Goal: Task Accomplishment & Management: Manage account settings

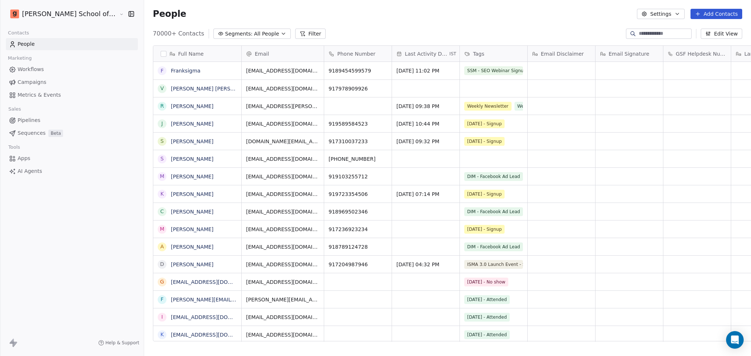
scroll to position [7, 8]
click at [676, 8] on div "People Settings Add Contacts" at bounding box center [447, 14] width 607 height 28
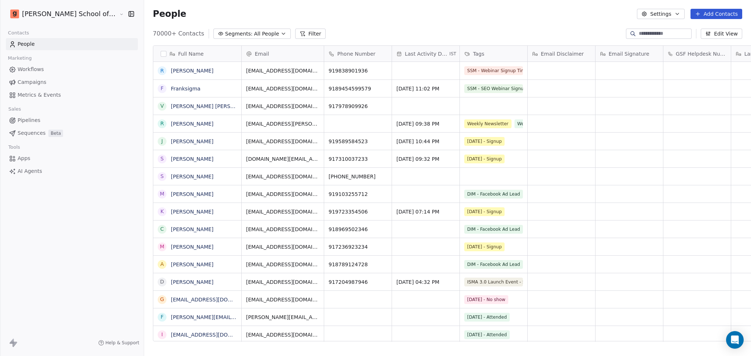
drag, startPoint x: 664, startPoint y: 12, endPoint x: 618, endPoint y: 43, distance: 55.2
click at [663, 12] on button "Settings" at bounding box center [660, 14] width 47 height 10
click at [661, 55] on span "Import" at bounding box center [665, 54] width 17 height 8
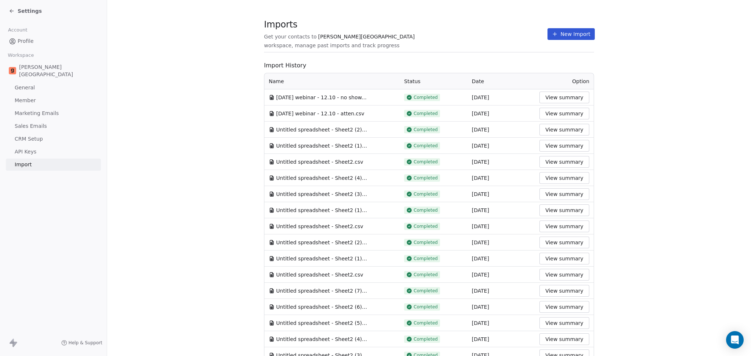
click at [555, 36] on icon at bounding box center [555, 33] width 0 height 3
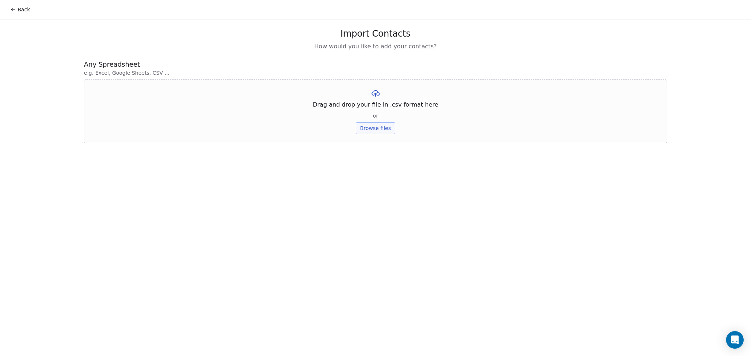
click at [388, 129] on button "Browse files" at bounding box center [376, 128] width 40 height 12
click at [382, 107] on button "Upload" at bounding box center [375, 108] width 27 height 12
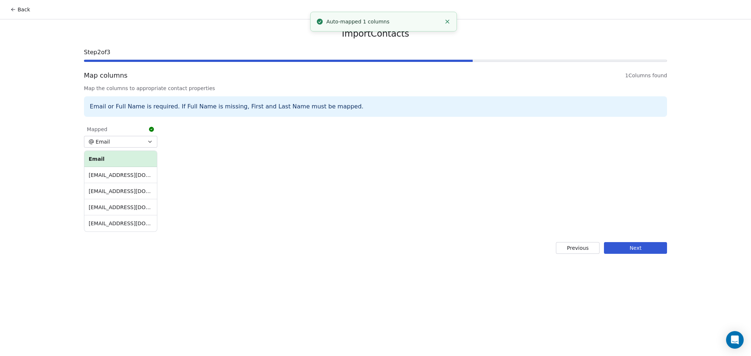
click at [624, 248] on button "Next" at bounding box center [635, 248] width 63 height 12
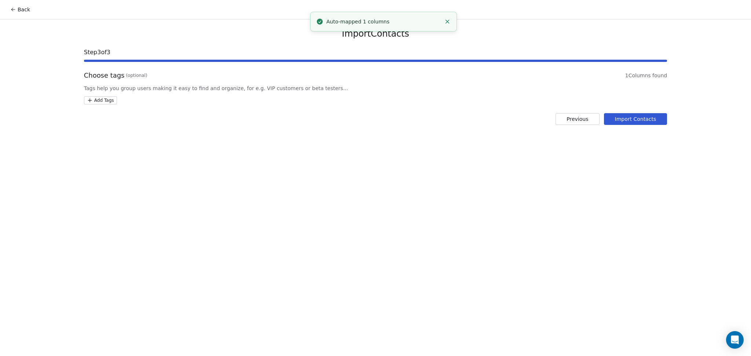
click at [96, 97] on html "Back Import Contacts Step 3 of 3 Choose tags (optional) 1 Columns found Tags he…" at bounding box center [375, 178] width 751 height 356
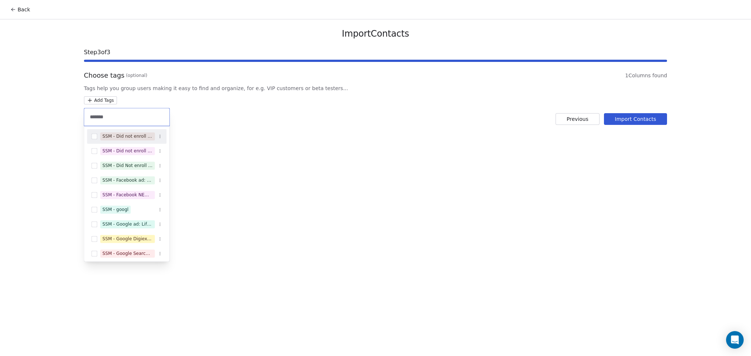
type input "********"
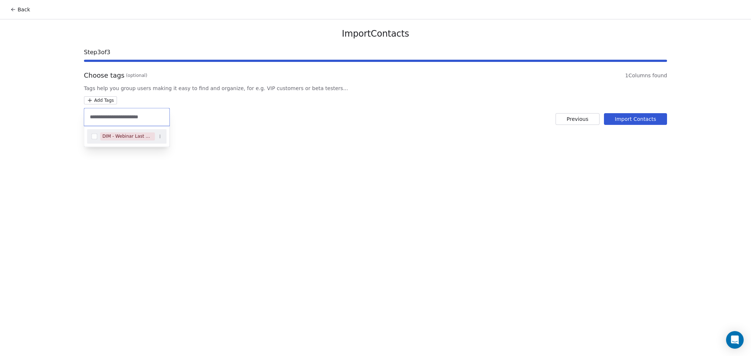
type input "**********"
click at [127, 138] on div "DIM - Webinar Last No show" at bounding box center [127, 136] width 50 height 7
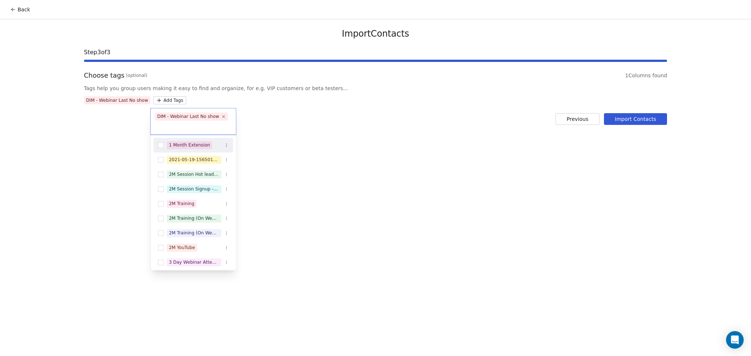
click at [283, 124] on html "Back Import Contacts Step 3 of 3 Choose tags (optional) 1 Columns found Tags he…" at bounding box center [375, 178] width 751 height 356
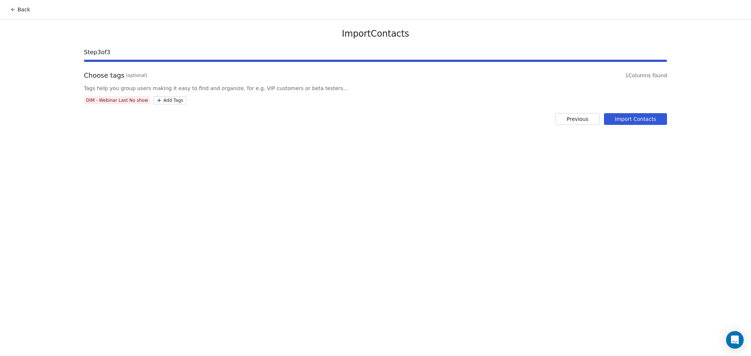
click at [616, 122] on button "Import Contacts" at bounding box center [635, 119] width 63 height 12
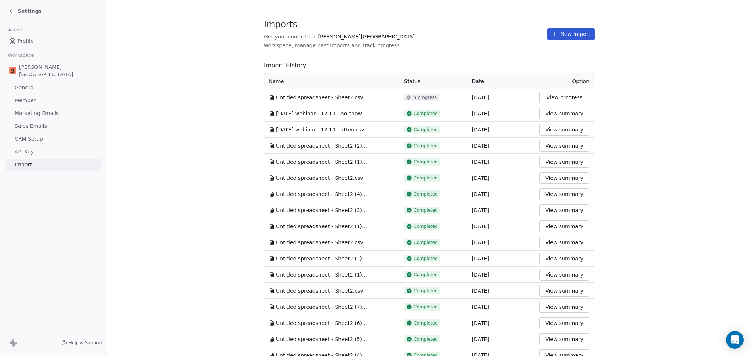
drag, startPoint x: 480, startPoint y: 54, endPoint x: 486, endPoint y: 54, distance: 5.5
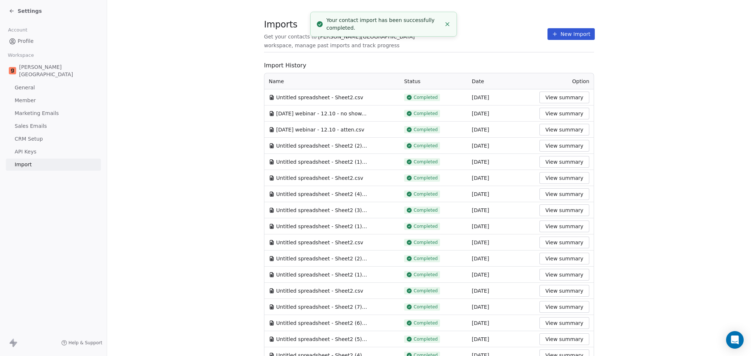
click at [552, 36] on icon at bounding box center [555, 34] width 6 height 6
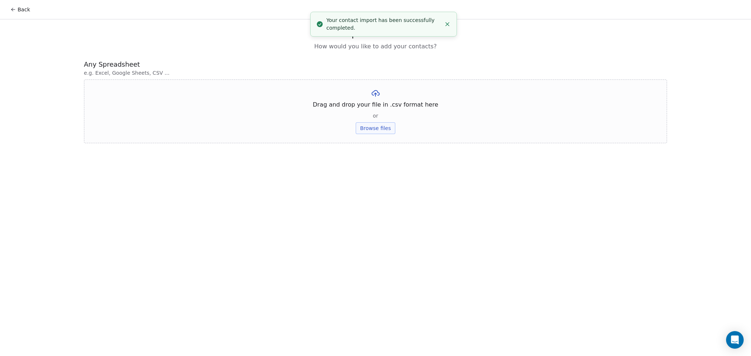
click at [385, 133] on button "Browse files" at bounding box center [376, 128] width 40 height 12
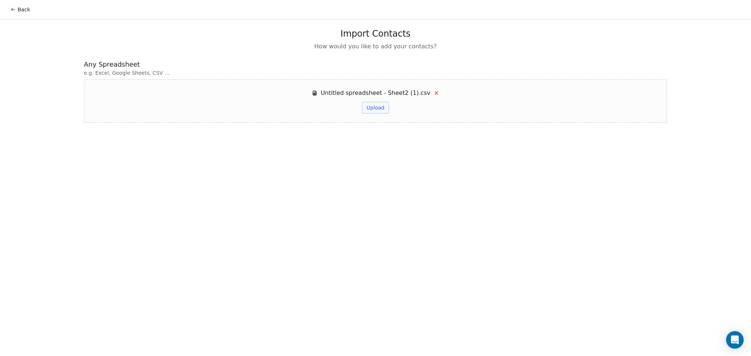
click at [377, 110] on button "Upload" at bounding box center [375, 108] width 27 height 12
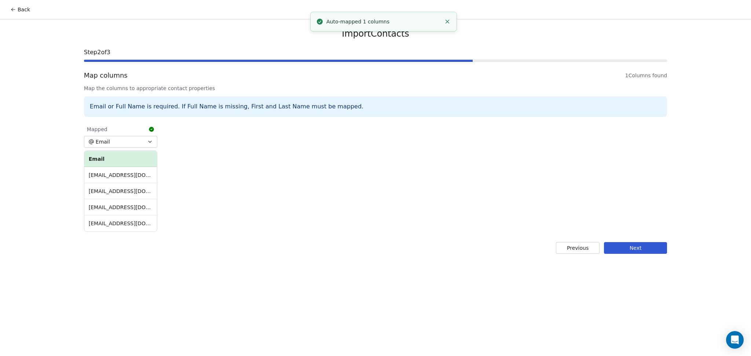
click at [634, 244] on button "Next" at bounding box center [635, 248] width 63 height 12
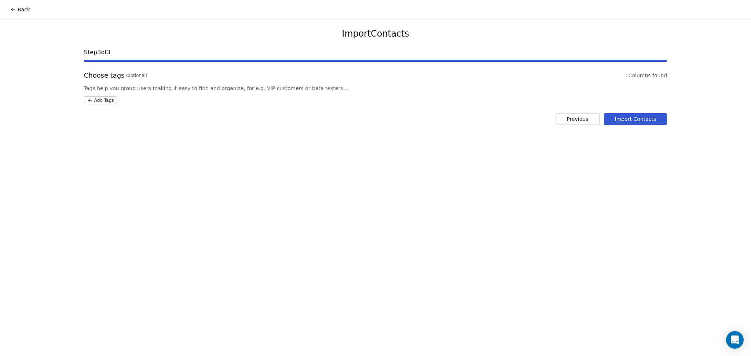
click at [100, 100] on html "Back Import Contacts Step 3 of 3 Choose tags (optional) 1 Columns found Tags he…" at bounding box center [375, 178] width 751 height 356
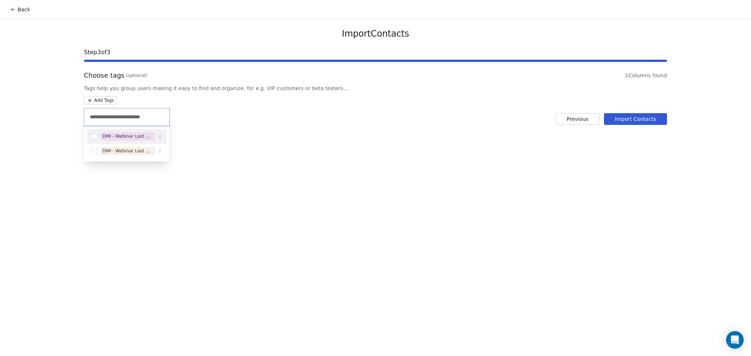
type input "**********"
click at [131, 136] on div "DIM - Webinar Last Attended" at bounding box center [127, 136] width 50 height 7
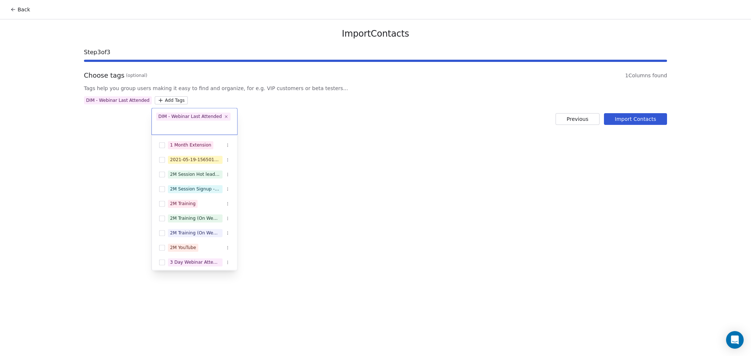
click at [267, 135] on html "Back Import Contacts Step 3 of 3 Choose tags (optional) 1 Columns found Tags he…" at bounding box center [375, 178] width 751 height 356
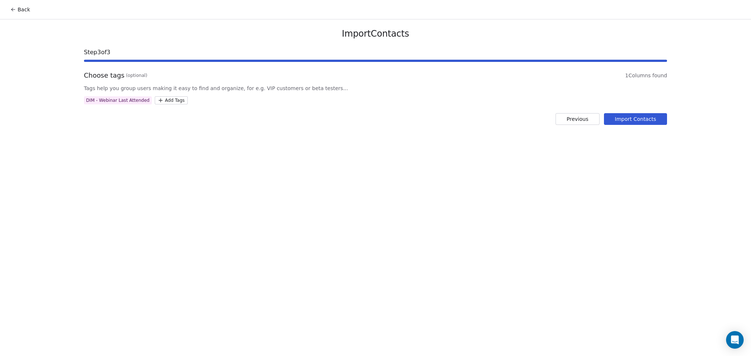
click at [644, 125] on button "Import Contacts" at bounding box center [635, 119] width 63 height 12
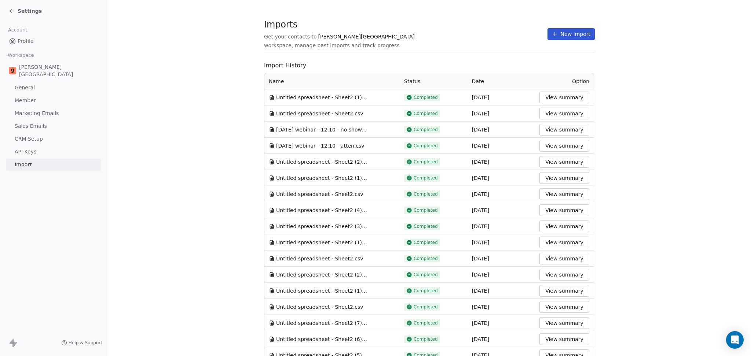
click at [555, 34] on icon at bounding box center [555, 33] width 0 height 3
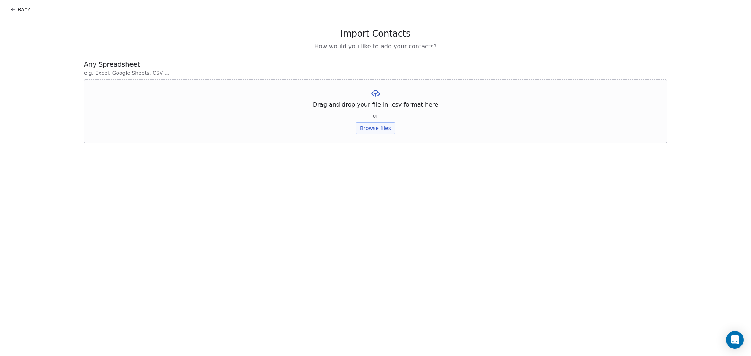
click at [368, 132] on button "Browse files" at bounding box center [376, 128] width 40 height 12
click at [378, 107] on button "Upload" at bounding box center [375, 108] width 27 height 12
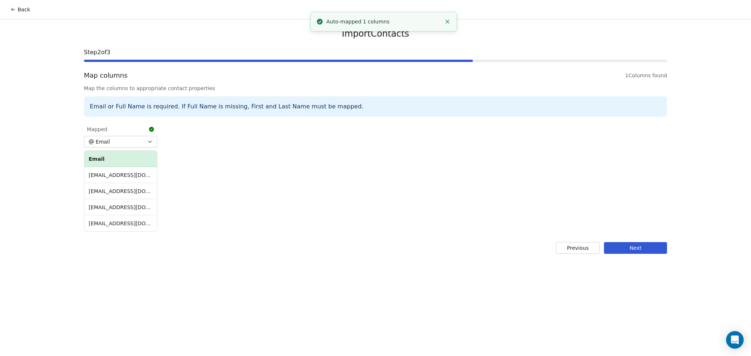
drag, startPoint x: 658, startPoint y: 244, endPoint x: 638, endPoint y: 241, distance: 20.0
click at [657, 244] on button "Next" at bounding box center [635, 248] width 63 height 12
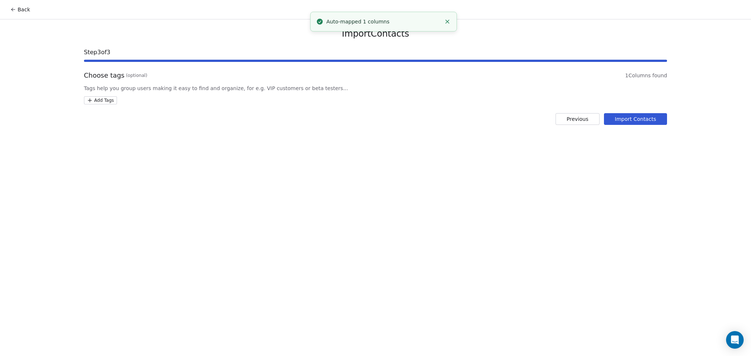
click at [103, 100] on html "Back Import Contacts Step 3 of 3 Choose tags (optional) 1 Columns found Tags he…" at bounding box center [375, 178] width 751 height 356
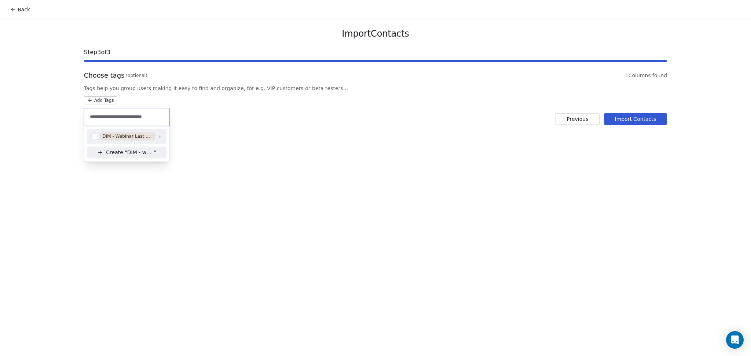
type input "**********"
click at [147, 140] on div "DIM - Webinar Last Attended (Less Than 30 mins)" at bounding box center [127, 136] width 50 height 7
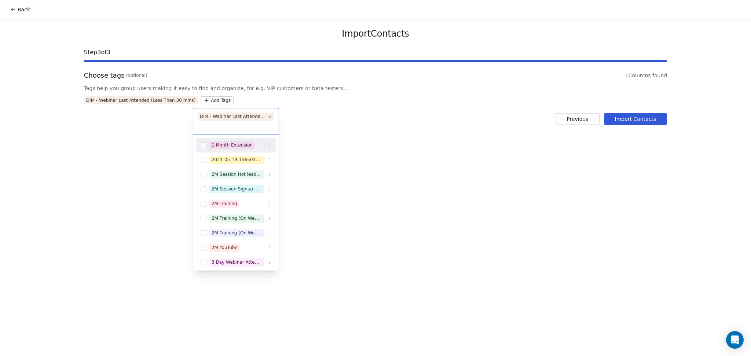
click at [267, 139] on html "Back Import Contacts Step 3 of 3 Choose tags (optional) 1 Columns found Tags he…" at bounding box center [375, 178] width 751 height 356
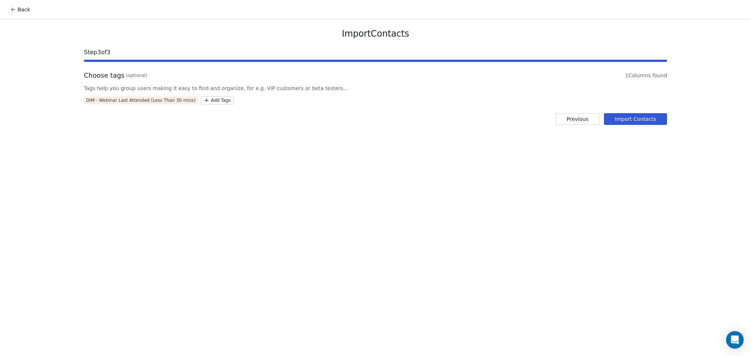
click at [646, 116] on button "Import Contacts" at bounding box center [635, 119] width 63 height 12
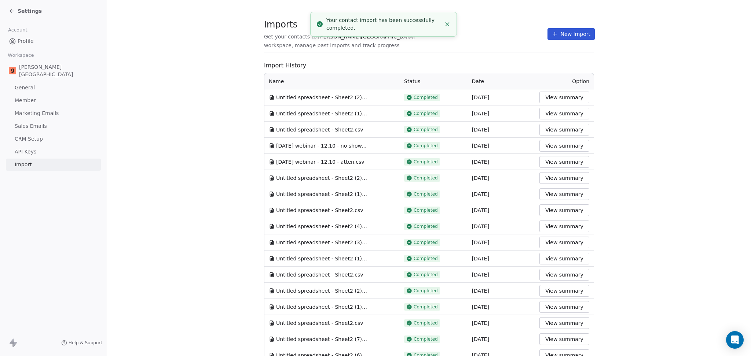
click at [560, 31] on button "New Import" at bounding box center [571, 34] width 47 height 12
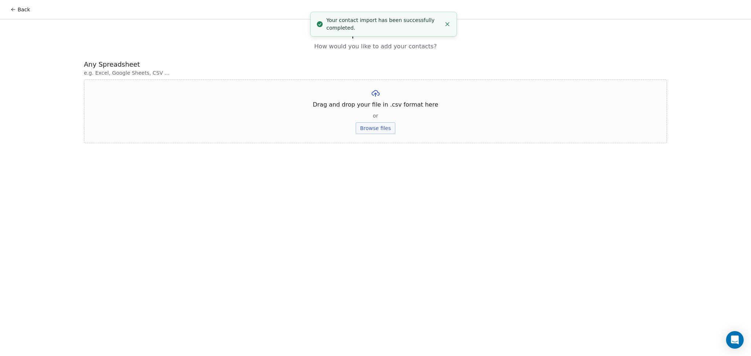
click at [380, 125] on button "Browse files" at bounding box center [376, 128] width 40 height 12
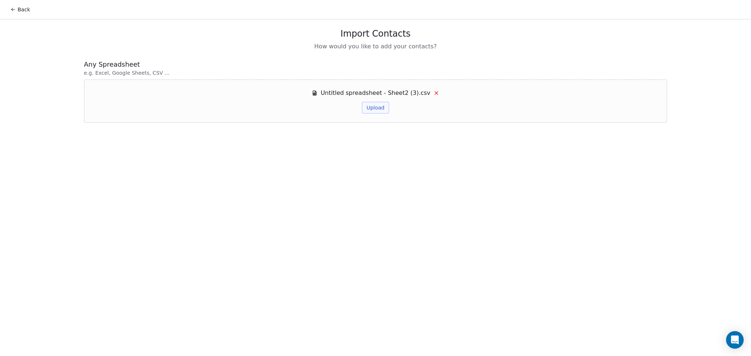
click at [377, 105] on button "Upload" at bounding box center [375, 108] width 27 height 12
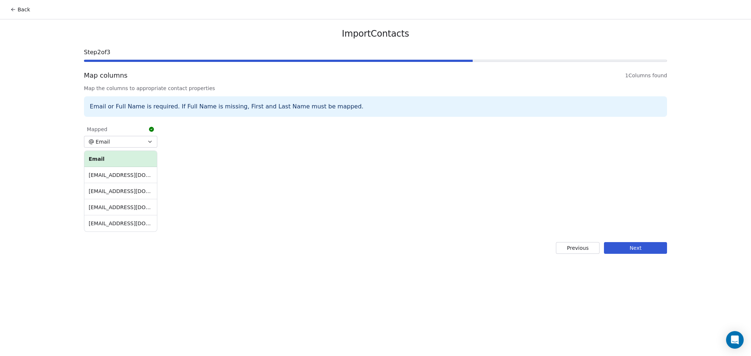
click at [658, 248] on button "Next" at bounding box center [635, 248] width 63 height 12
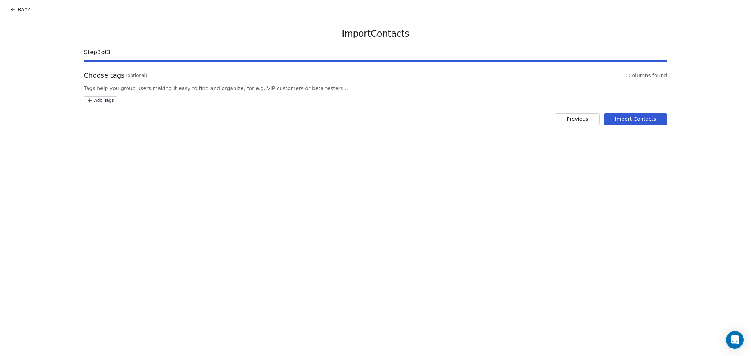
click at [107, 102] on html "Back Import Contacts Step 3 of 3 Choose tags (optional) 1 Columns found Tags he…" at bounding box center [375, 178] width 751 height 356
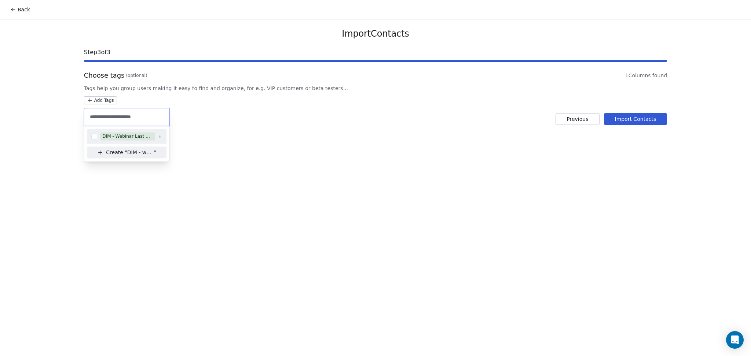
type input "**********"
click at [132, 129] on div "DIM - Webinar Last Hot Lead" at bounding box center [127, 136] width 80 height 15
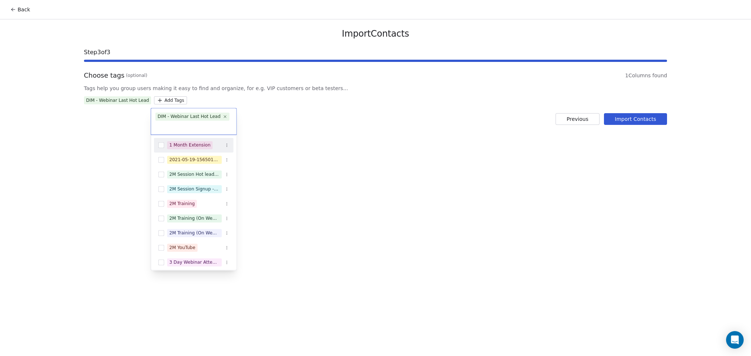
click at [275, 117] on html "Back Import Contacts Step 3 of 3 Choose tags (optional) 1 Columns found Tags he…" at bounding box center [375, 178] width 751 height 356
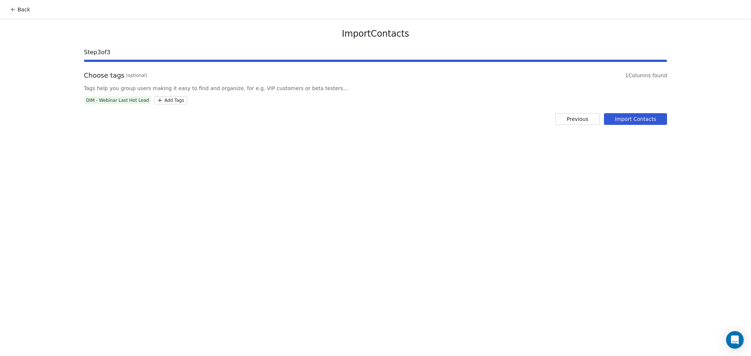
click at [638, 115] on button "Import Contacts" at bounding box center [635, 119] width 63 height 12
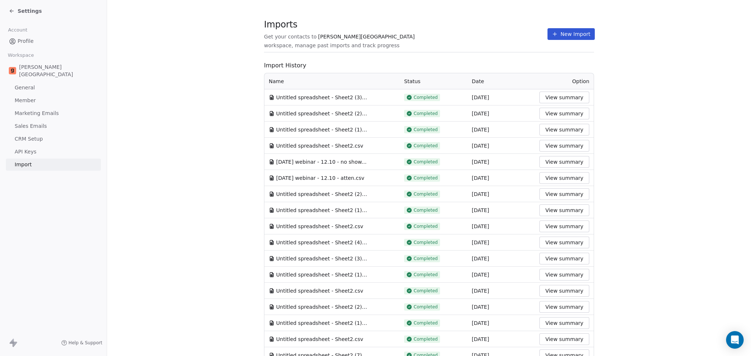
click at [559, 38] on button "New Import" at bounding box center [571, 34] width 47 height 12
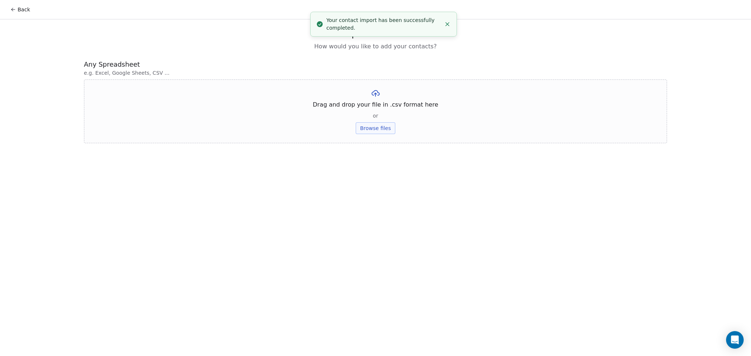
click at [376, 129] on button "Browse files" at bounding box center [376, 128] width 40 height 12
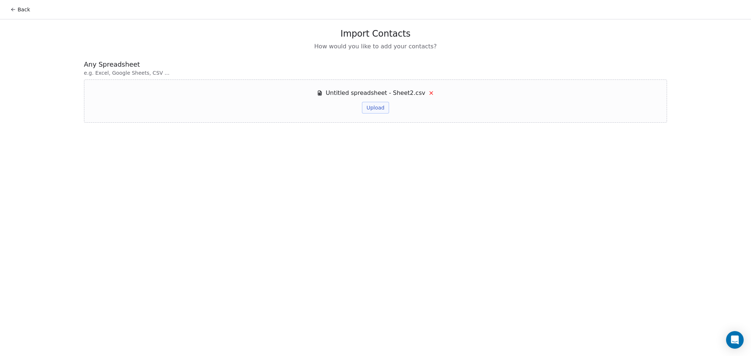
click at [382, 110] on button "Upload" at bounding box center [375, 108] width 27 height 12
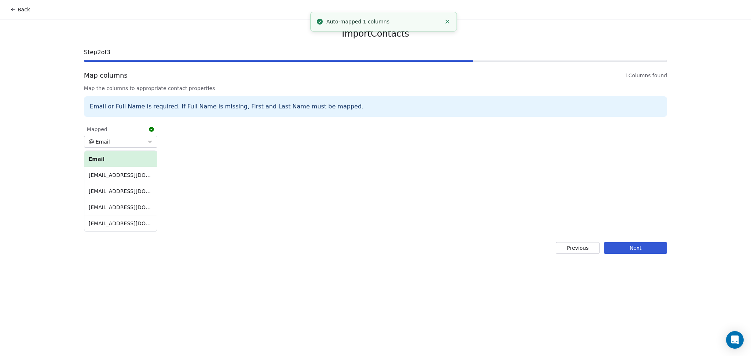
click at [623, 249] on button "Next" at bounding box center [635, 248] width 63 height 12
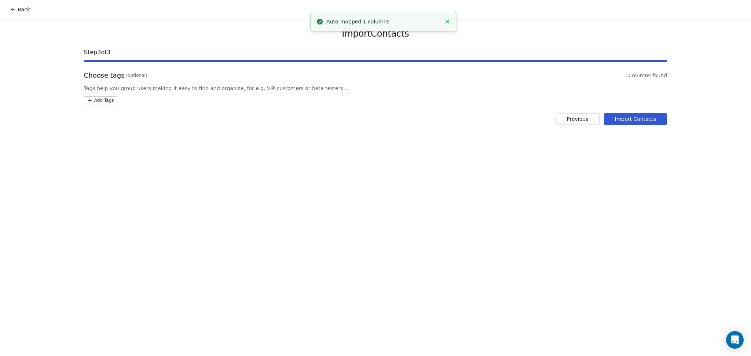
click at [103, 102] on html "Back Import Contacts Step 3 of 3 Choose tags (optional) 1 Columns found Tags he…" at bounding box center [375, 178] width 751 height 356
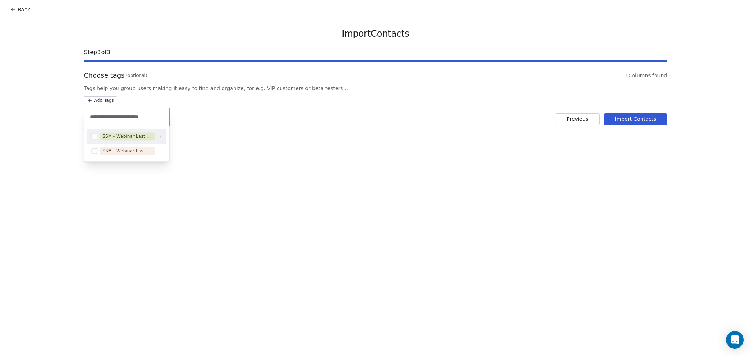
type input "**********"
click at [143, 140] on span "SSM - Webinar Last No Show" at bounding box center [127, 136] width 55 height 8
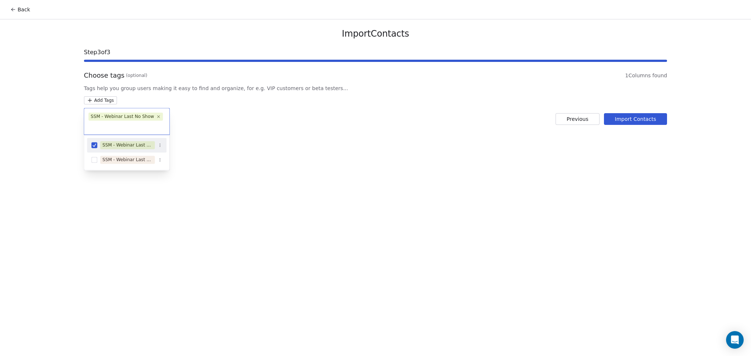
click at [347, 148] on html "Back Import Contacts Step 3 of 3 Choose tags (optional) 1 Columns found Tags he…" at bounding box center [375, 178] width 751 height 356
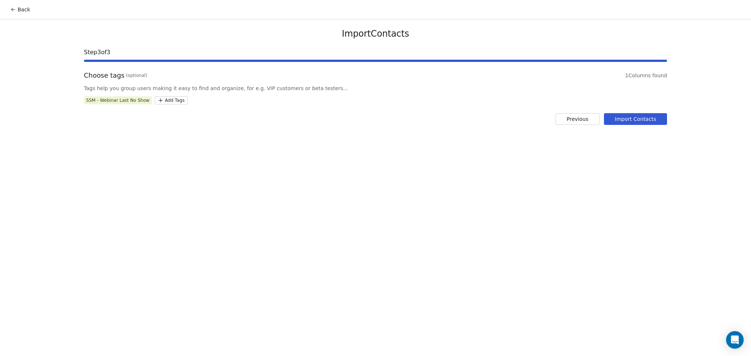
click at [663, 121] on button "Import Contacts" at bounding box center [635, 119] width 63 height 12
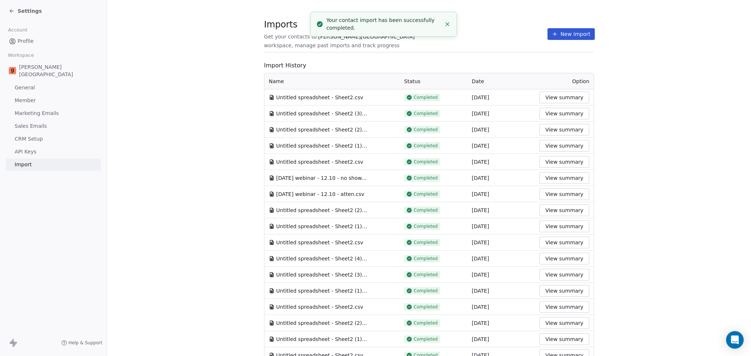
click at [365, 50] on section "Imports Get your contacts to [PERSON_NAME] School workspace, manage past import…" at bounding box center [429, 37] width 330 height 29
click at [563, 31] on button "New Import" at bounding box center [571, 34] width 47 height 12
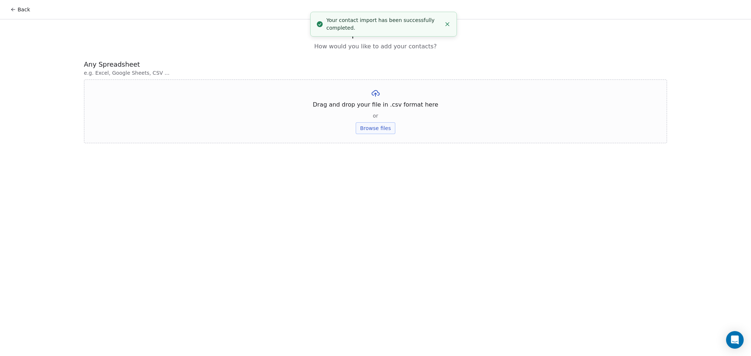
click at [386, 126] on button "Browse files" at bounding box center [376, 128] width 40 height 12
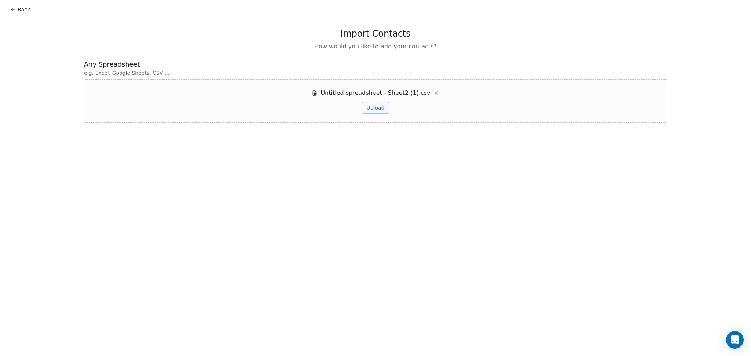
click at [379, 105] on button "Upload" at bounding box center [375, 108] width 27 height 12
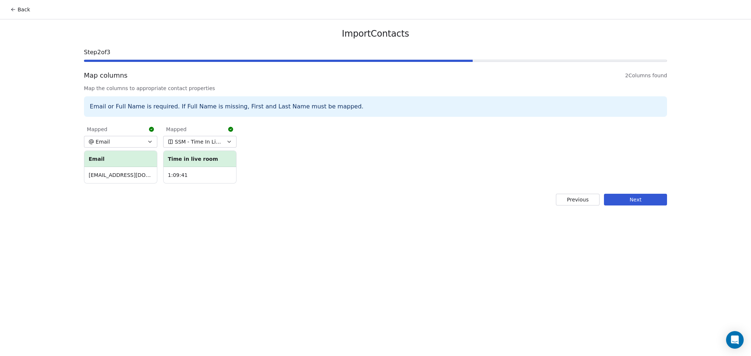
click at [647, 194] on button "Next" at bounding box center [635, 200] width 63 height 12
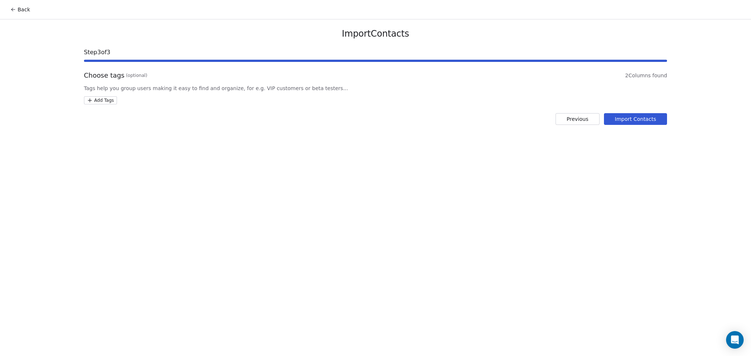
click at [114, 102] on html "Back Import Contacts Step 3 of 3 Choose tags (optional) 2 Columns found Tags he…" at bounding box center [375, 178] width 751 height 356
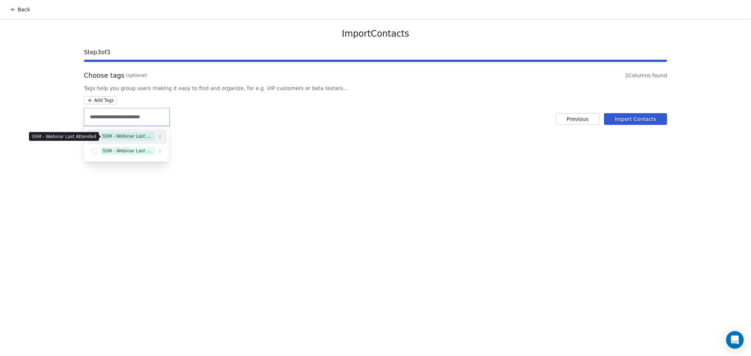
type input "**********"
click at [143, 138] on div "SSM - Webinar Last Attended" at bounding box center [127, 136] width 50 height 7
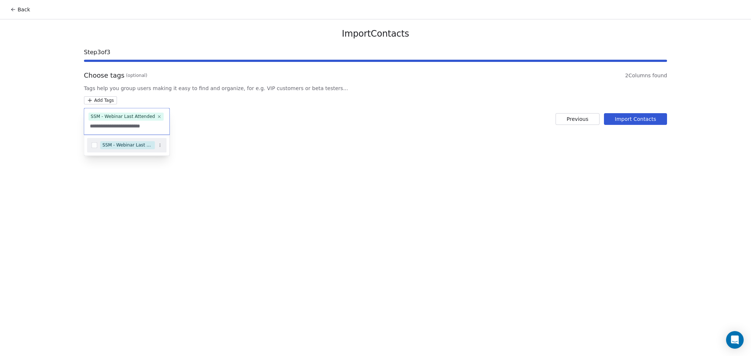
type input "**********"
click at [140, 146] on div "SSM - Webinar Last Hot Lead" at bounding box center [127, 145] width 50 height 7
click at [298, 126] on html "Back Import Contacts Step 3 of 3 Choose tags (optional) 2 Columns found Tags he…" at bounding box center [375, 178] width 751 height 356
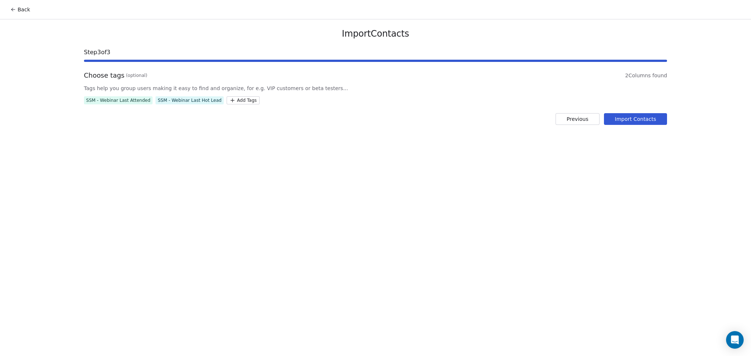
click at [621, 115] on button "Import Contacts" at bounding box center [635, 119] width 63 height 12
